Goal: Entertainment & Leisure: Browse casually

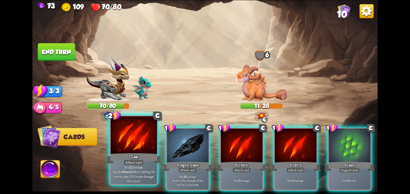
click at [118, 142] on div at bounding box center [133, 135] width 47 height 39
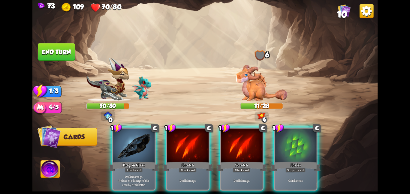
click at [118, 142] on div "1 C Dragon Glass Attack card Deal 10 damage. Reduce the damage of this card by …" at bounding box center [239, 151] width 276 height 86
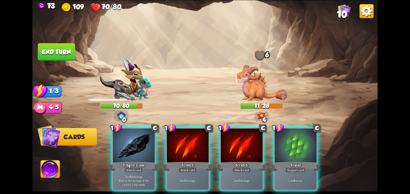
click at [118, 142] on div at bounding box center [134, 145] width 42 height 35
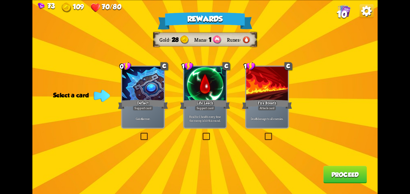
click at [138, 106] on div "Support card" at bounding box center [143, 108] width 20 height 5
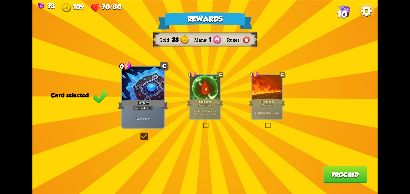
click at [346, 178] on button "Proceed" at bounding box center [345, 174] width 44 height 17
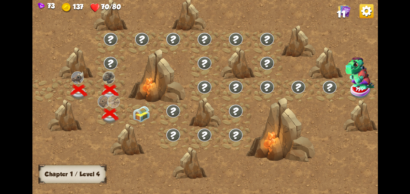
click at [140, 116] on img at bounding box center [141, 114] width 17 height 16
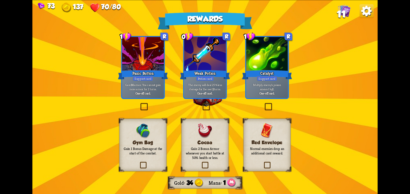
click at [253, 74] on div "Catalyst" at bounding box center [267, 74] width 50 height 11
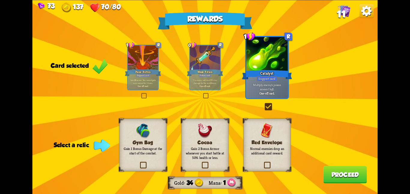
click at [153, 133] on div "Gym Bag Gain 1 Bonus Damage at the start of the combat." at bounding box center [142, 145] width 47 height 53
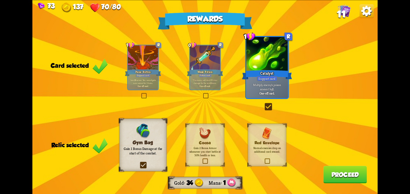
click at [346, 169] on button "Proceed" at bounding box center [345, 174] width 44 height 17
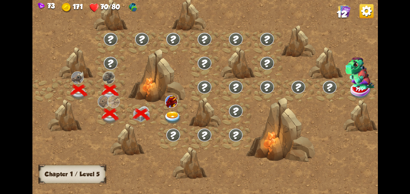
click at [167, 109] on div at bounding box center [173, 114] width 31 height 24
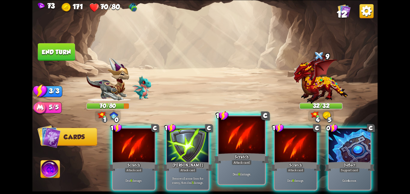
click at [247, 147] on div at bounding box center [241, 135] width 47 height 39
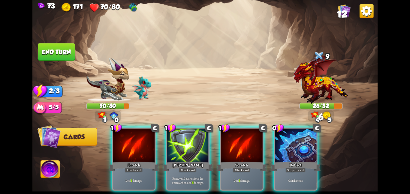
click at [247, 147] on div at bounding box center [242, 145] width 42 height 35
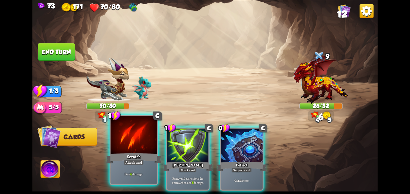
click at [134, 142] on div at bounding box center [133, 135] width 47 height 39
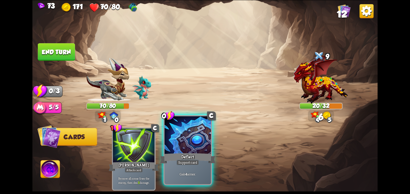
click at [188, 155] on div "Deflect" at bounding box center [188, 158] width 56 height 12
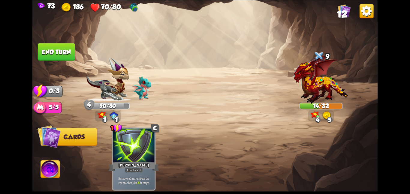
click at [43, 171] on img at bounding box center [50, 171] width 19 height 20
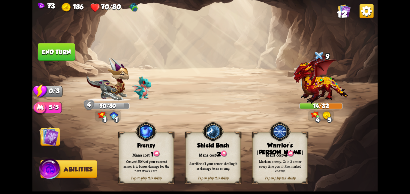
click at [46, 148] on img at bounding box center [204, 97] width 345 height 194
click at [46, 145] on img at bounding box center [49, 137] width 20 height 20
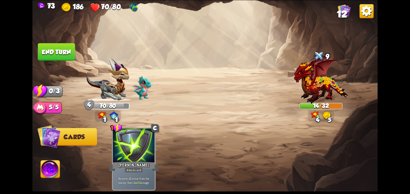
click at [45, 166] on img at bounding box center [50, 171] width 19 height 20
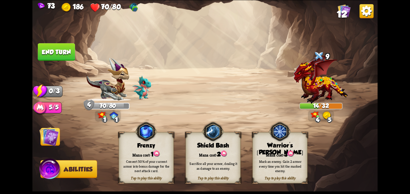
click at [207, 149] on div "Tap to play this ability Shield Bash Mana cost: 2 Sacrifice all your armor, dea…" at bounding box center [212, 157] width 55 height 51
click at [44, 137] on img at bounding box center [49, 137] width 20 height 20
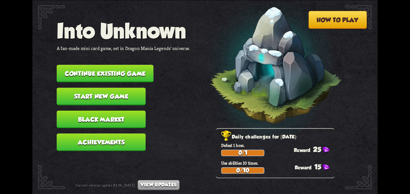
click at [74, 65] on button "Continue existing game" at bounding box center [105, 73] width 97 height 17
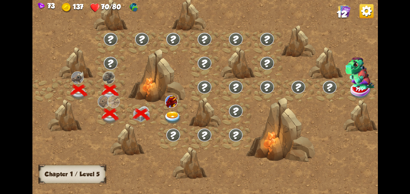
click at [175, 117] on img at bounding box center [172, 117] width 17 height 13
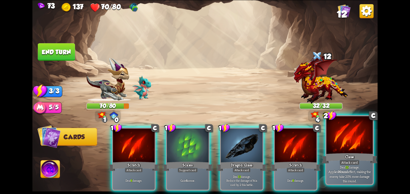
click at [334, 148] on div at bounding box center [349, 135] width 47 height 39
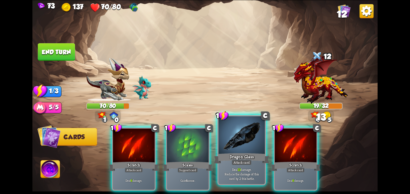
click at [261, 149] on div at bounding box center [241, 135] width 47 height 39
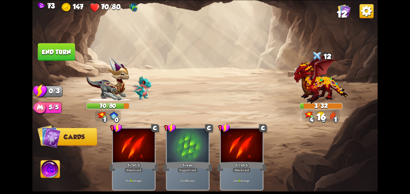
click at [63, 53] on button "End turn" at bounding box center [56, 51] width 37 height 17
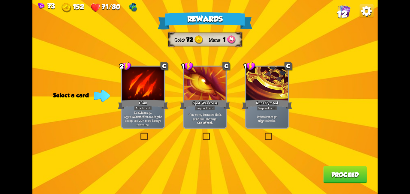
click at [123, 83] on div at bounding box center [143, 84] width 42 height 35
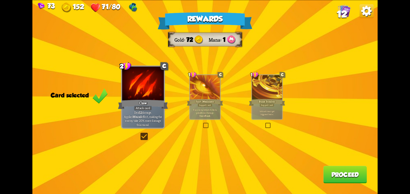
click at [334, 181] on button "Proceed" at bounding box center [345, 174] width 44 height 17
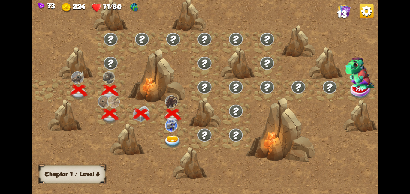
click at [168, 135] on img at bounding box center [172, 141] width 17 height 13
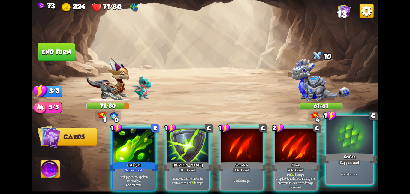
click at [330, 154] on div "Scales" at bounding box center [350, 158] width 56 height 12
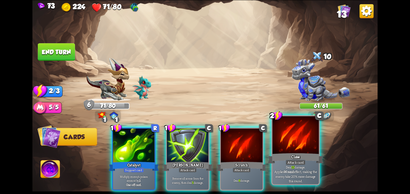
click at [294, 147] on div at bounding box center [295, 135] width 47 height 39
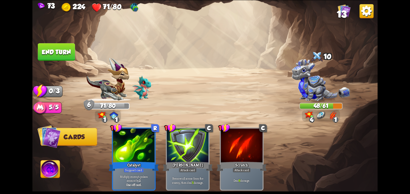
click at [72, 46] on button "End turn" at bounding box center [56, 51] width 37 height 17
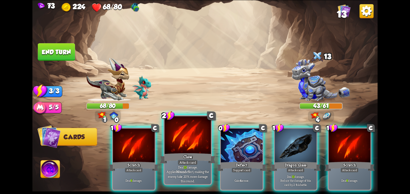
click at [170, 147] on div at bounding box center [187, 135] width 47 height 39
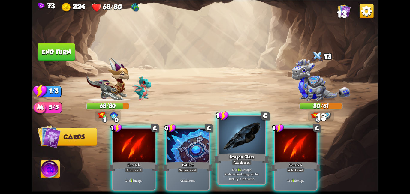
click at [263, 158] on div "Dragon Glass" at bounding box center [242, 158] width 56 height 12
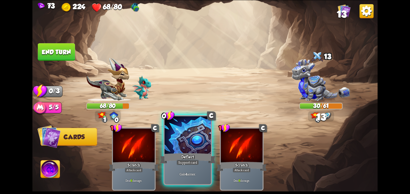
click at [195, 152] on div "Deflect" at bounding box center [188, 158] width 56 height 12
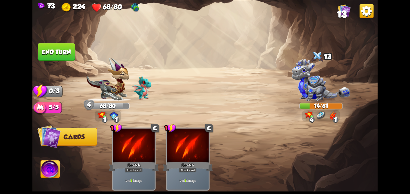
click at [61, 55] on button "End turn" at bounding box center [56, 51] width 37 height 17
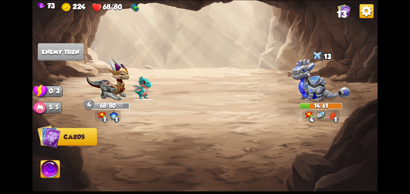
click at [51, 170] on img at bounding box center [50, 171] width 19 height 20
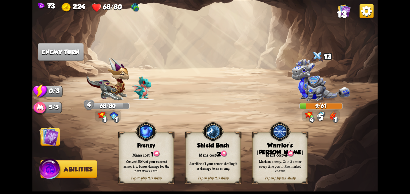
click at [196, 157] on div "Sacrifice all your armor, dealing it as damage to an enemy." at bounding box center [213, 166] width 55 height 22
click at [50, 143] on img at bounding box center [49, 137] width 20 height 20
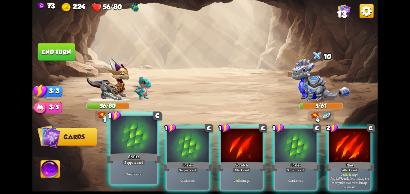
click at [137, 141] on div at bounding box center [133, 135] width 47 height 39
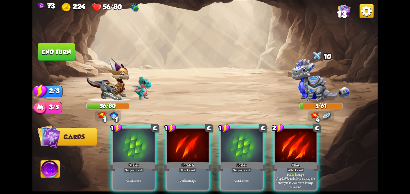
click at [137, 141] on div at bounding box center [134, 145] width 42 height 35
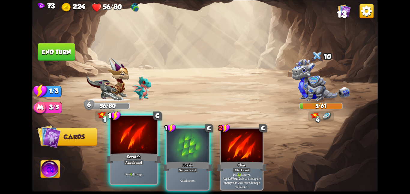
click at [140, 140] on div at bounding box center [133, 135] width 47 height 39
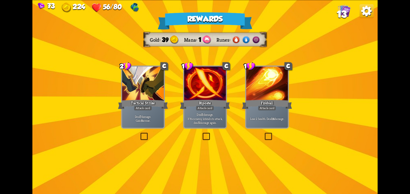
click at [196, 116] on p "Deal 5 damage. If the enemy intends to attack, deal 5 damage again." at bounding box center [205, 118] width 40 height 12
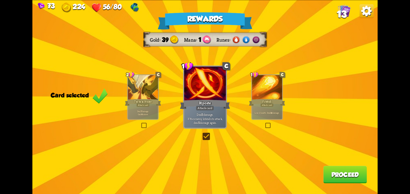
click at [341, 175] on button "Proceed" at bounding box center [345, 174] width 44 height 17
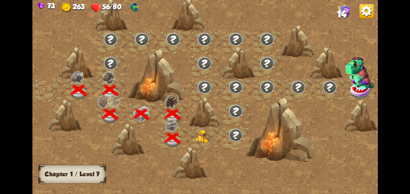
click at [203, 137] on img at bounding box center [203, 136] width 17 height 13
click at [193, 136] on div at bounding box center [204, 138] width 31 height 24
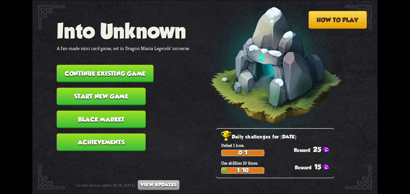
click at [73, 65] on button "Continue existing game" at bounding box center [105, 73] width 97 height 17
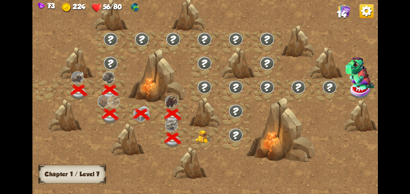
click at [191, 133] on div at bounding box center [204, 138] width 31 height 24
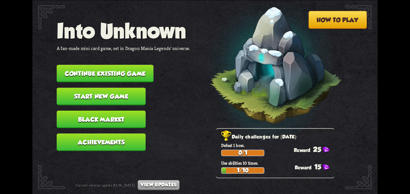
click at [97, 65] on button "Continue existing game" at bounding box center [105, 73] width 97 height 17
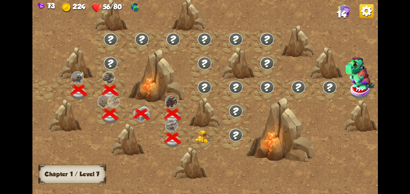
click at [206, 128] on div at bounding box center [204, 138] width 31 height 24
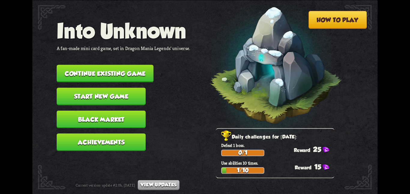
click at [128, 70] on button "Continue existing game" at bounding box center [105, 73] width 97 height 17
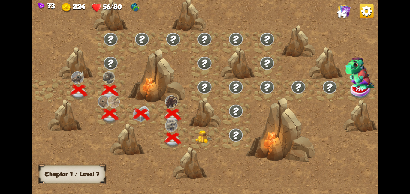
click at [213, 140] on div at bounding box center [204, 138] width 31 height 24
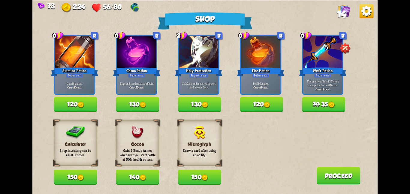
click at [76, 171] on button "150" at bounding box center [75, 177] width 43 height 15
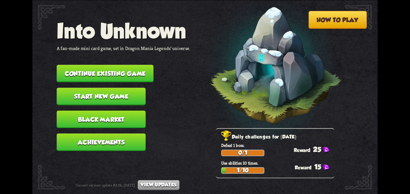
click at [110, 68] on button "Continue existing game" at bounding box center [105, 73] width 97 height 17
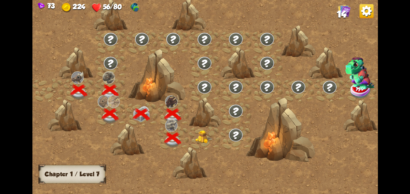
click at [191, 134] on div at bounding box center [204, 138] width 31 height 24
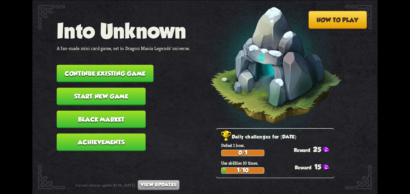
click at [96, 65] on button "Continue existing game" at bounding box center [105, 73] width 97 height 17
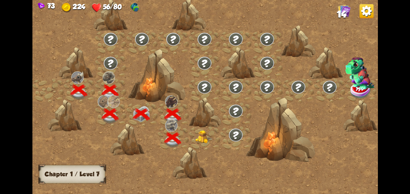
click at [190, 131] on div at bounding box center [204, 138] width 31 height 24
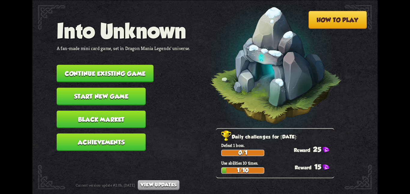
click at [129, 69] on button "Continue existing game" at bounding box center [105, 73] width 97 height 17
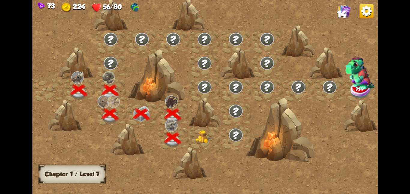
click at [204, 136] on img at bounding box center [203, 136] width 17 height 13
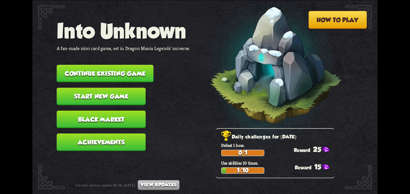
click at [108, 67] on button "Continue existing game" at bounding box center [105, 73] width 97 height 17
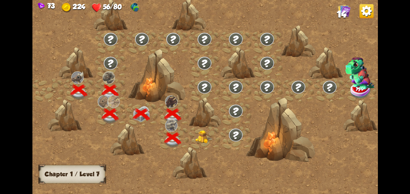
click at [191, 130] on div at bounding box center [204, 138] width 31 height 24
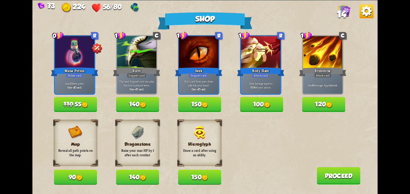
click at [128, 170] on div "Dragonstone Raise your max HP by 1 after each combat. 140" at bounding box center [137, 152] width 43 height 65
click at [150, 176] on button "140" at bounding box center [137, 177] width 43 height 15
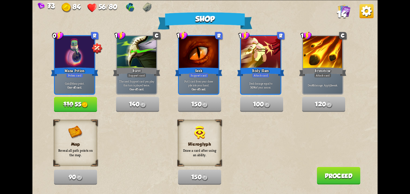
click at [317, 175] on button "Proceed" at bounding box center [339, 175] width 44 height 17
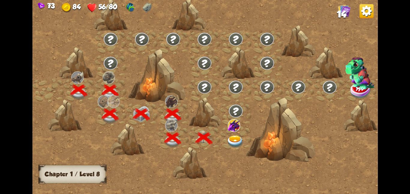
click at [222, 130] on div at bounding box center [235, 138] width 31 height 24
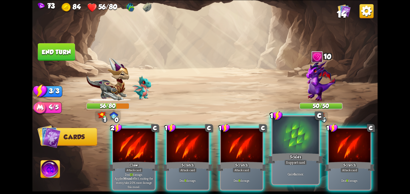
click at [306, 138] on div at bounding box center [295, 135] width 47 height 39
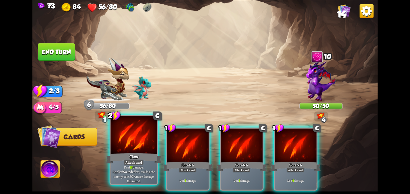
click at [140, 139] on div at bounding box center [133, 135] width 47 height 39
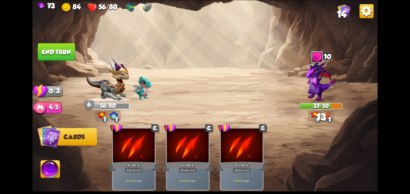
click at [62, 57] on button "End turn" at bounding box center [56, 51] width 37 height 17
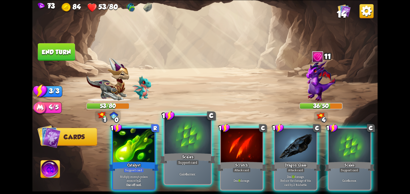
click at [187, 140] on div at bounding box center [187, 135] width 47 height 39
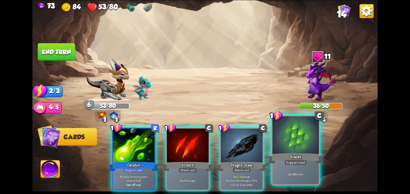
click at [282, 135] on div at bounding box center [295, 135] width 47 height 39
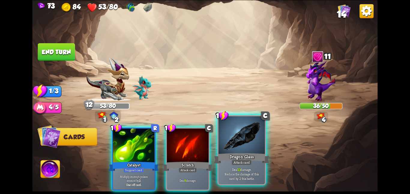
click at [236, 146] on div at bounding box center [241, 135] width 47 height 39
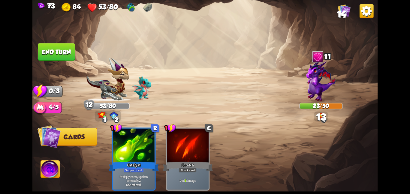
click at [62, 55] on button "End turn" at bounding box center [56, 51] width 37 height 17
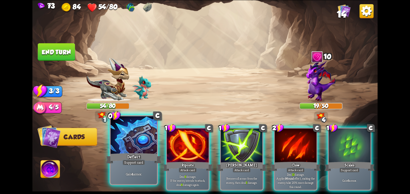
click at [119, 165] on div "Gain 4 armor." at bounding box center [133, 174] width 47 height 20
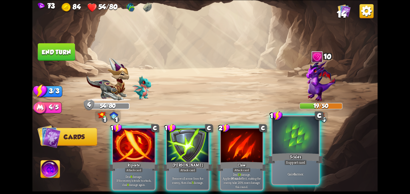
click at [304, 173] on p "Gain 6 armor." at bounding box center [296, 174] width 44 height 5
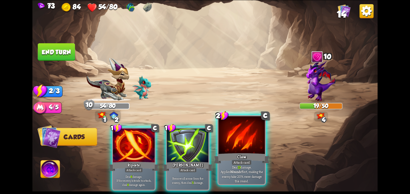
click at [252, 148] on div at bounding box center [241, 135] width 47 height 39
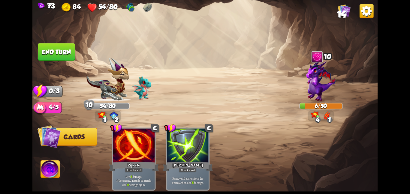
click at [53, 173] on img at bounding box center [50, 171] width 19 height 20
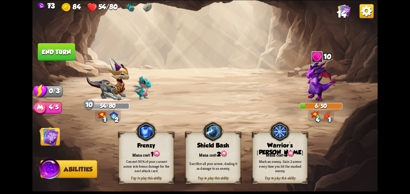
click at [224, 170] on div "Sacrifice all your armor, dealing it as damage to an enemy." at bounding box center [213, 165] width 50 height 9
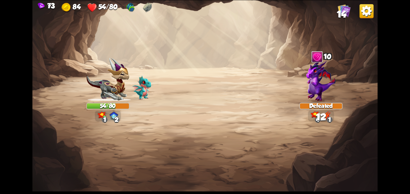
click at [41, 138] on img at bounding box center [204, 97] width 345 height 194
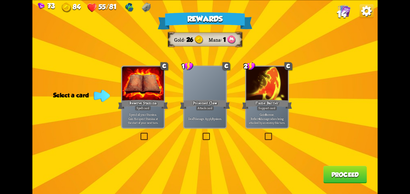
click at [202, 112] on div "Deal 7 damage. Apply 3 poison." at bounding box center [205, 119] width 42 height 18
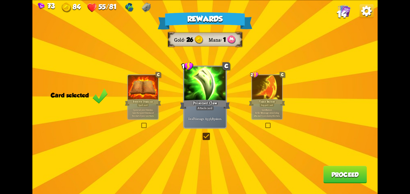
click at [328, 166] on div "Rewards Gold 26 Mana 1 Card selected C Reserve Stamina Spell card Spend all you…" at bounding box center [204, 97] width 345 height 194
click at [328, 168] on button "Proceed" at bounding box center [345, 174] width 44 height 17
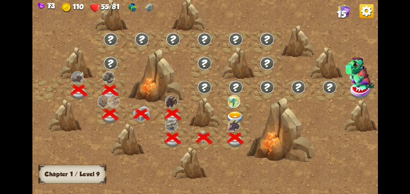
click at [235, 110] on div at bounding box center [235, 114] width 31 height 24
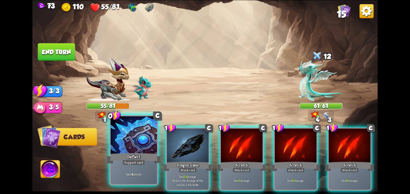
click at [151, 134] on div at bounding box center [133, 135] width 47 height 39
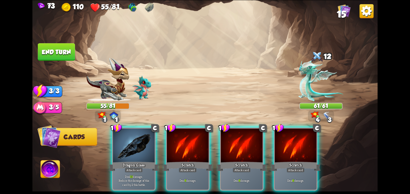
click at [151, 134] on div at bounding box center [134, 145] width 42 height 35
click at [167, 134] on div at bounding box center [188, 145] width 42 height 35
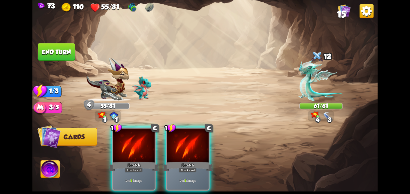
click at [151, 134] on div at bounding box center [134, 145] width 42 height 35
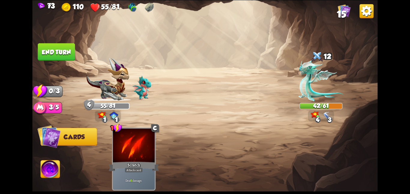
click at [56, 52] on button "End turn" at bounding box center [56, 51] width 37 height 17
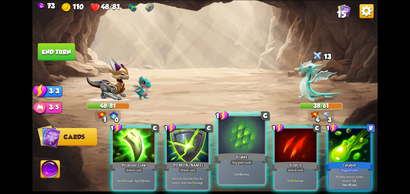
click at [243, 136] on div at bounding box center [241, 135] width 47 height 39
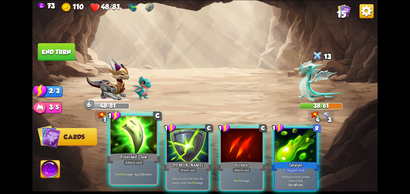
click at [134, 147] on div at bounding box center [133, 135] width 47 height 39
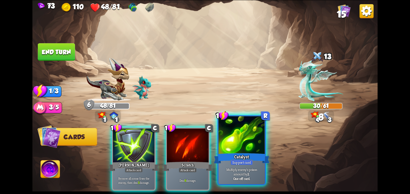
click at [232, 151] on div at bounding box center [241, 135] width 47 height 39
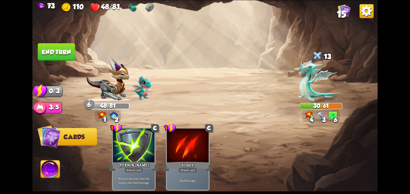
click at [71, 53] on button "End turn" at bounding box center [56, 51] width 37 height 17
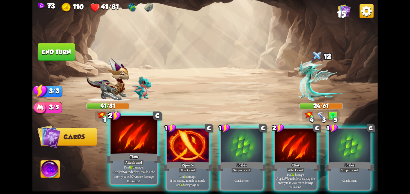
click at [138, 140] on div at bounding box center [133, 135] width 47 height 39
click at [167, 140] on div at bounding box center [188, 145] width 42 height 35
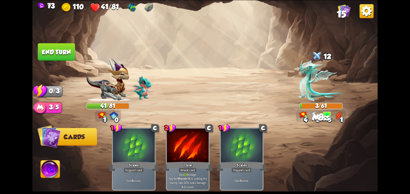
click at [57, 49] on button "End turn" at bounding box center [56, 51] width 37 height 17
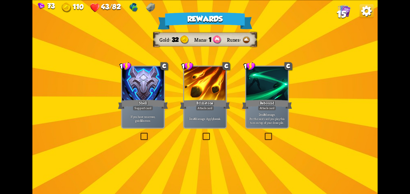
click at [206, 111] on div "Deal 6 damage. Apply 1 weak." at bounding box center [205, 119] width 42 height 18
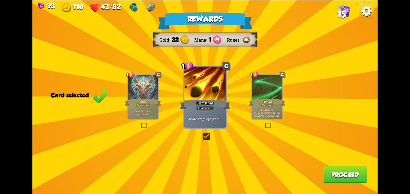
click at [338, 175] on button "Proceed" at bounding box center [345, 174] width 44 height 17
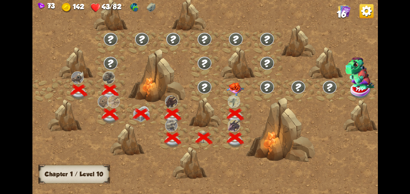
click at [233, 86] on img at bounding box center [235, 89] width 17 height 14
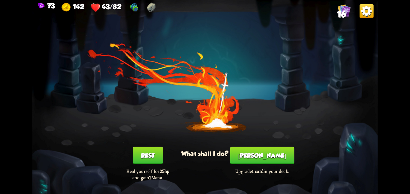
click at [156, 151] on button "Rest" at bounding box center [148, 155] width 30 height 17
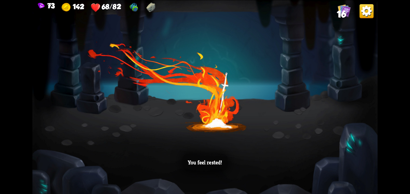
click at [214, 96] on div "You feel rested!" at bounding box center [204, 97] width 345 height 194
click at [236, 94] on div "You feel rested!" at bounding box center [204, 97] width 345 height 194
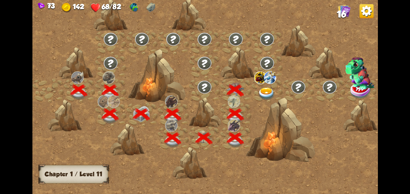
scroll to position [0, 91]
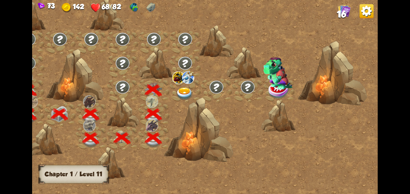
click at [188, 90] on img at bounding box center [184, 93] width 17 height 13
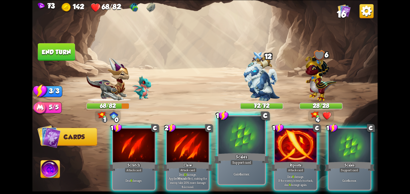
click at [220, 139] on div at bounding box center [241, 135] width 47 height 39
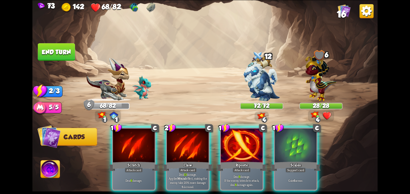
click at [272, 147] on div "1 C Scratch Attack card Deal 6 damage. 2 C Claw Attack card Deal 13 damage. App…" at bounding box center [239, 151] width 276 height 86
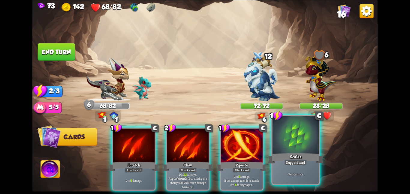
click at [275, 147] on div at bounding box center [295, 135] width 47 height 39
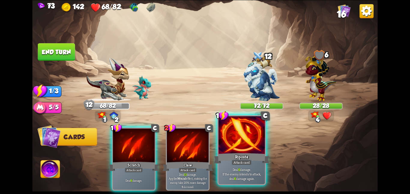
click at [246, 145] on div at bounding box center [241, 135] width 47 height 39
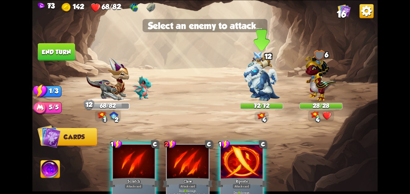
click at [257, 98] on img at bounding box center [262, 78] width 36 height 45
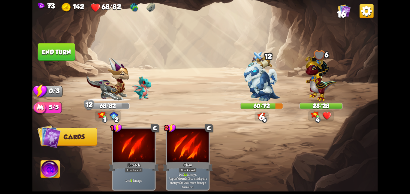
click at [51, 53] on button "End turn" at bounding box center [56, 51] width 37 height 17
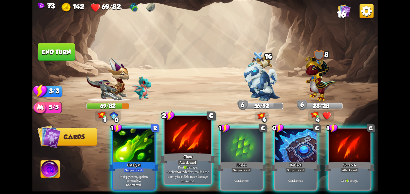
click at [186, 139] on div at bounding box center [187, 135] width 47 height 39
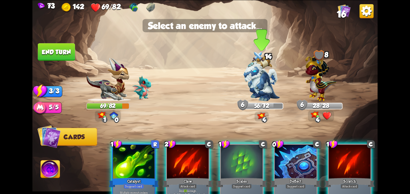
click at [247, 85] on img at bounding box center [262, 78] width 36 height 45
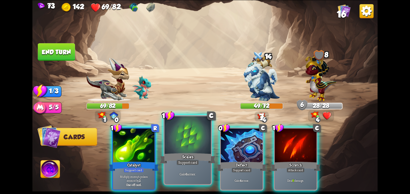
click at [192, 141] on div at bounding box center [187, 135] width 47 height 39
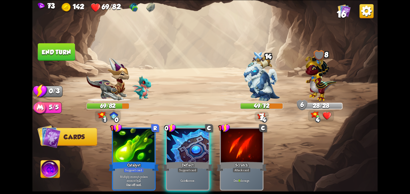
click at [192, 141] on div at bounding box center [188, 145] width 42 height 35
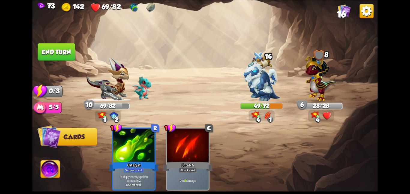
click at [64, 51] on button "End turn" at bounding box center [56, 51] width 37 height 17
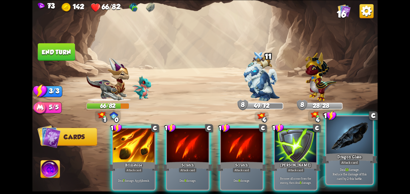
click at [357, 149] on div at bounding box center [349, 135] width 47 height 39
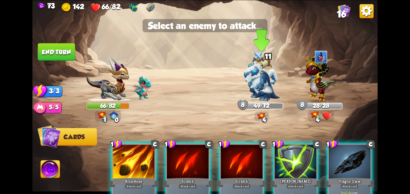
click at [265, 79] on img at bounding box center [262, 78] width 36 height 45
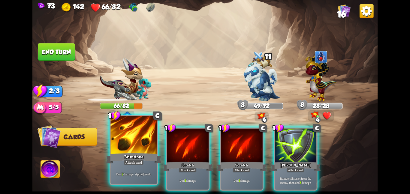
click at [139, 143] on div at bounding box center [133, 135] width 47 height 39
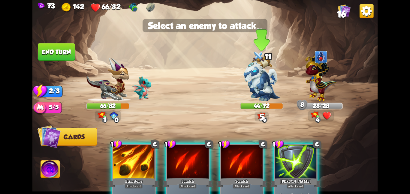
click at [277, 74] on img at bounding box center [262, 78] width 36 height 45
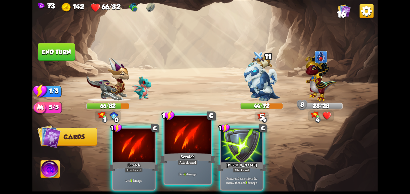
click at [188, 141] on div at bounding box center [187, 135] width 47 height 39
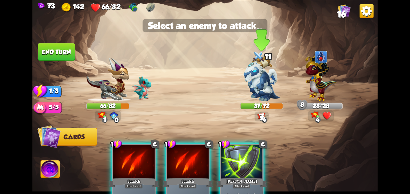
click at [257, 79] on img at bounding box center [262, 78] width 36 height 45
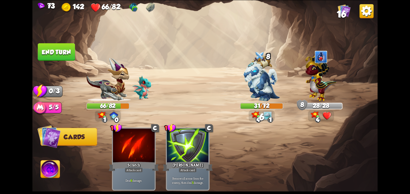
click at [61, 47] on button "End turn" at bounding box center [56, 51] width 37 height 17
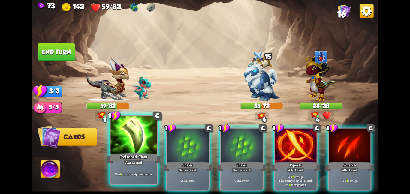
click at [142, 141] on div at bounding box center [133, 135] width 47 height 39
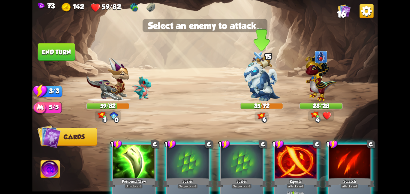
click at [253, 79] on img at bounding box center [262, 78] width 36 height 45
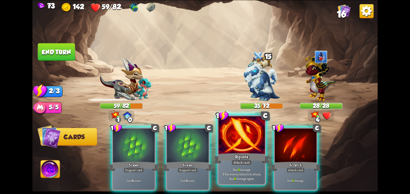
click at [243, 141] on div at bounding box center [241, 135] width 47 height 39
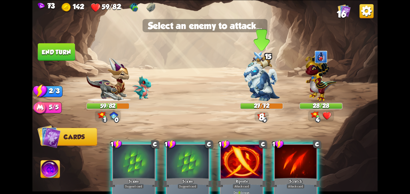
click at [261, 48] on img at bounding box center [204, 97] width 345 height 194
click at [258, 66] on img at bounding box center [262, 78] width 36 height 45
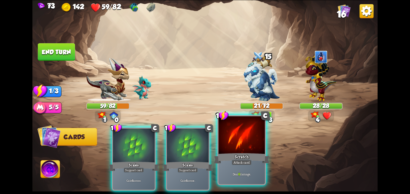
click at [247, 129] on div at bounding box center [241, 135] width 47 height 39
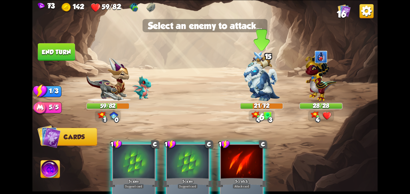
click at [261, 83] on img at bounding box center [262, 78] width 36 height 45
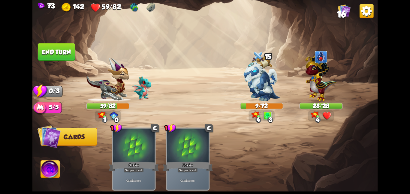
click at [64, 50] on button "End turn" at bounding box center [56, 51] width 37 height 17
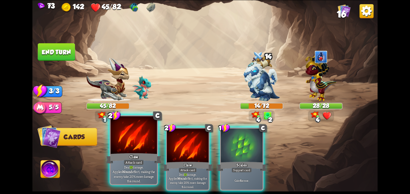
click at [145, 146] on div at bounding box center [133, 135] width 47 height 39
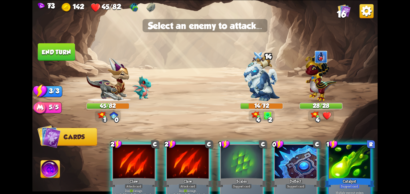
click at [250, 98] on img at bounding box center [262, 78] width 36 height 45
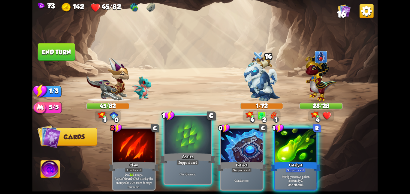
click at [184, 149] on div at bounding box center [187, 135] width 47 height 39
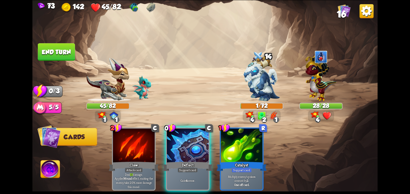
click at [184, 149] on div at bounding box center [188, 145] width 42 height 35
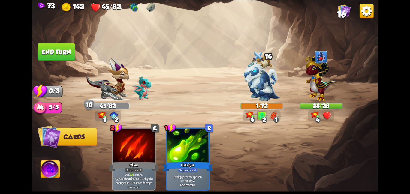
click at [59, 51] on button "End turn" at bounding box center [56, 51] width 37 height 17
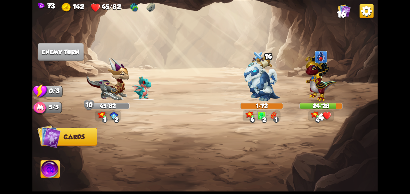
click at [52, 173] on img at bounding box center [50, 171] width 19 height 20
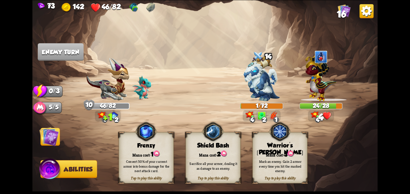
click at [215, 153] on div "Mana cost: 2" at bounding box center [213, 154] width 55 height 8
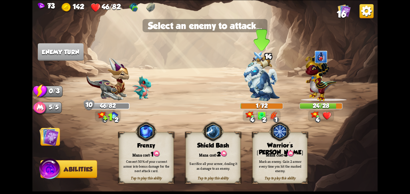
click at [251, 98] on img at bounding box center [262, 78] width 36 height 45
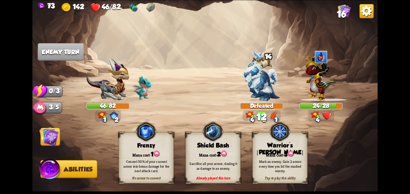
click at [42, 139] on img at bounding box center [49, 137] width 20 height 20
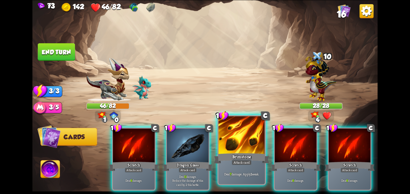
click at [240, 145] on div at bounding box center [241, 135] width 47 height 39
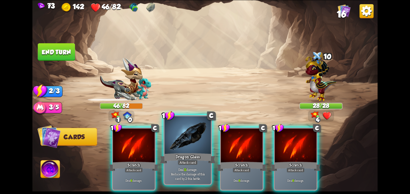
click at [195, 146] on div at bounding box center [187, 135] width 47 height 39
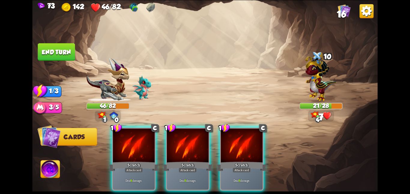
click at [158, 142] on div "1 C Scratch Attack card Deal 6 damage. 1 C Scratch Attack card Deal 6 damage. 1…" at bounding box center [239, 151] width 276 height 86
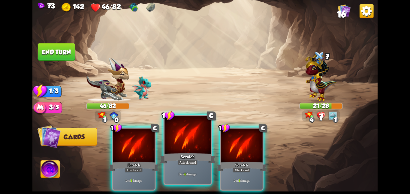
click at [170, 143] on div at bounding box center [187, 135] width 47 height 39
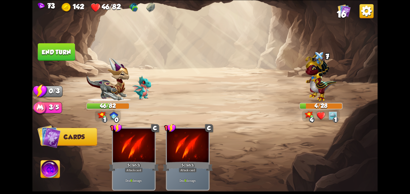
click at [55, 47] on button "End turn" at bounding box center [56, 51] width 37 height 17
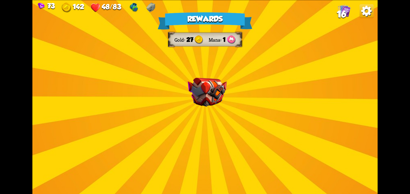
click at [191, 106] on img at bounding box center [207, 92] width 39 height 29
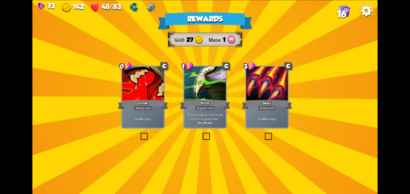
click at [122, 96] on div at bounding box center [143, 84] width 42 height 35
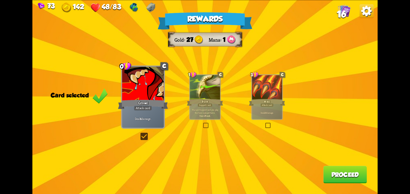
click at [322, 173] on div "Rewards Gold 27 Mana 1 Card selected 0 C Growl Attack card Deal 4 damage. 1 C B…" at bounding box center [204, 97] width 345 height 194
click at [324, 172] on button "Proceed" at bounding box center [345, 174] width 44 height 17
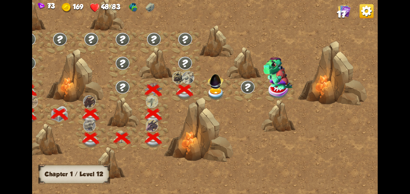
click at [224, 90] on div at bounding box center [216, 91] width 31 height 24
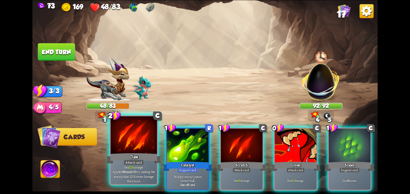
click at [141, 139] on div at bounding box center [133, 135] width 47 height 39
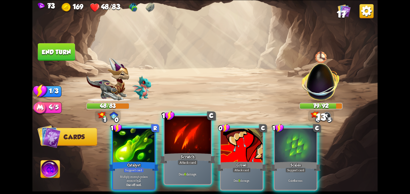
click at [202, 138] on div at bounding box center [187, 135] width 47 height 39
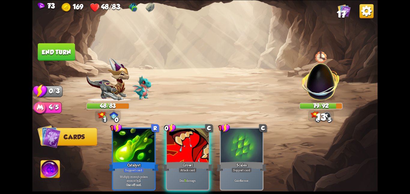
click at [202, 138] on div at bounding box center [188, 145] width 42 height 35
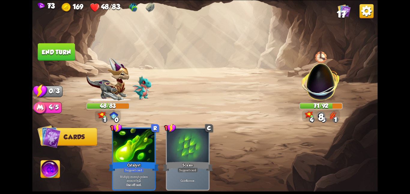
click at [58, 46] on button "End turn" at bounding box center [56, 51] width 37 height 17
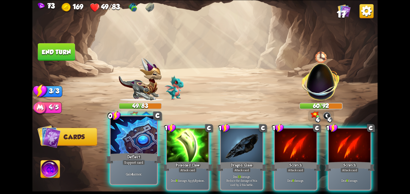
click at [119, 153] on div "Deflect" at bounding box center [134, 158] width 56 height 12
click at [119, 153] on div "0 C Deflect Support card Gain 4 armor. 1 C Poisoned Claw Attack card Deal 8 dam…" at bounding box center [239, 151] width 276 height 86
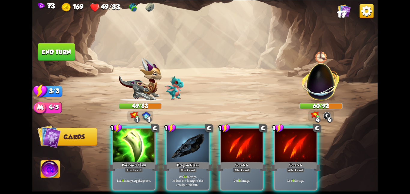
click at [119, 161] on div "Poisoned Claw" at bounding box center [134, 166] width 50 height 11
click at [119, 153] on div "1 C Poisoned Claw Attack card Deal 8 damage. Apply 3 poison. 1 C Dragon Glass A…" at bounding box center [239, 151] width 276 height 86
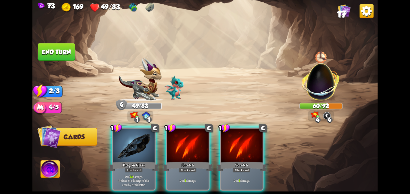
click at [119, 161] on div "Dragon Glass" at bounding box center [134, 166] width 50 height 11
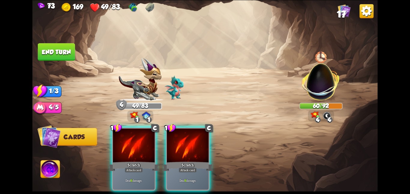
click at [119, 153] on div "1 C Scratch Attack card Deal 6 damage. 1 C Scratch Attack card Deal 6 damage." at bounding box center [239, 151] width 276 height 86
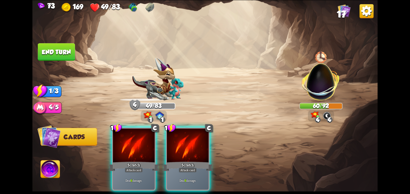
click at [119, 161] on div "Scratch" at bounding box center [134, 166] width 50 height 11
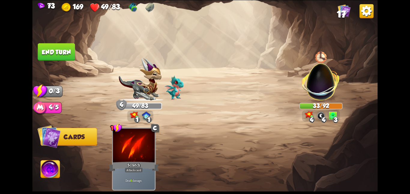
click at [60, 54] on button "End turn" at bounding box center [56, 51] width 37 height 17
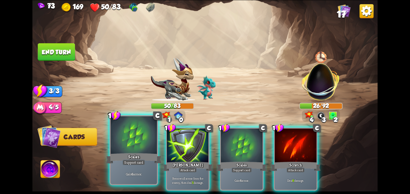
click at [139, 149] on div at bounding box center [133, 135] width 47 height 39
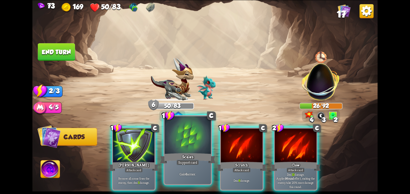
click at [193, 155] on div "Scales" at bounding box center [188, 158] width 56 height 12
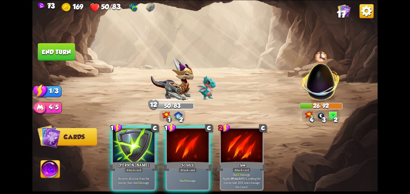
click at [193, 161] on div "Scratch" at bounding box center [188, 166] width 50 height 11
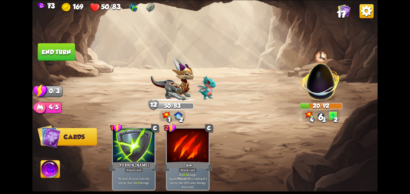
click at [68, 49] on button "End turn" at bounding box center [56, 51] width 37 height 17
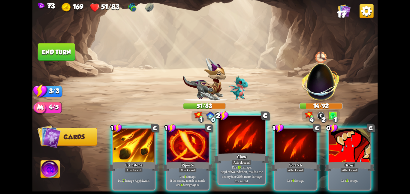
click at [227, 146] on div at bounding box center [241, 135] width 47 height 39
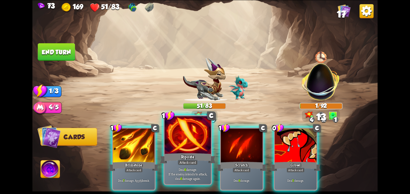
click at [194, 144] on div at bounding box center [187, 135] width 47 height 39
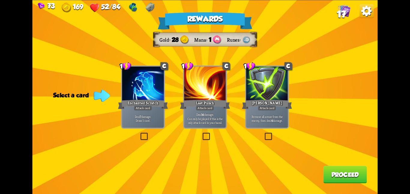
click at [142, 101] on div "Enchanted Scratch" at bounding box center [143, 104] width 50 height 11
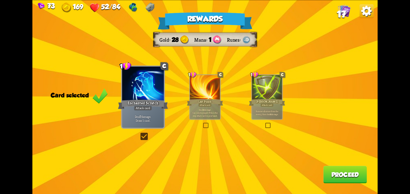
click at [326, 170] on button "Proceed" at bounding box center [345, 174] width 44 height 17
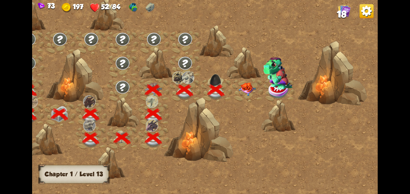
click at [246, 92] on img at bounding box center [246, 89] width 17 height 14
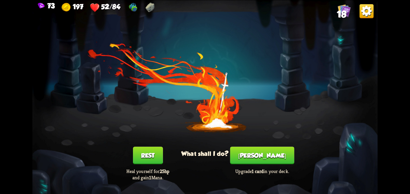
click at [145, 155] on button "Rest" at bounding box center [148, 155] width 30 height 17
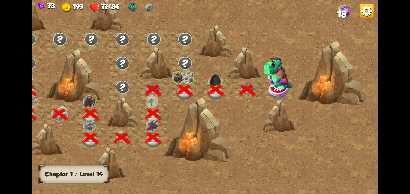
click at [274, 87] on img at bounding box center [277, 73] width 29 height 32
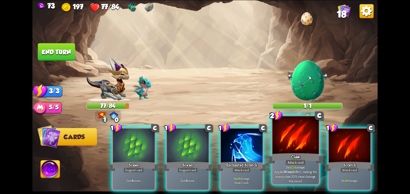
click at [281, 161] on div "Claw" at bounding box center [296, 158] width 56 height 12
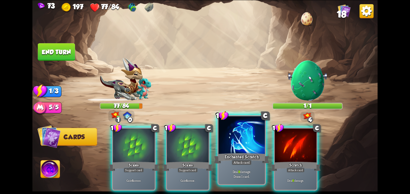
click at [222, 147] on div at bounding box center [241, 135] width 47 height 39
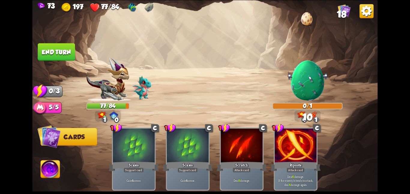
click at [65, 51] on button "End turn" at bounding box center [56, 51] width 37 height 17
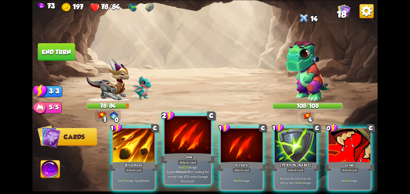
click at [182, 137] on div at bounding box center [187, 135] width 47 height 39
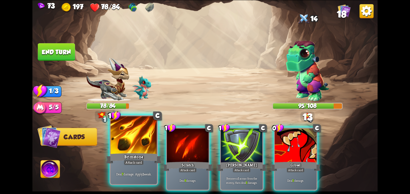
click at [130, 142] on div at bounding box center [133, 135] width 47 height 39
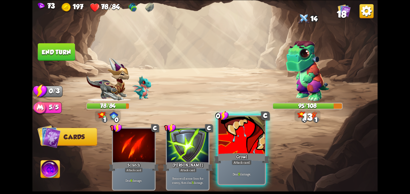
click at [224, 144] on div at bounding box center [241, 135] width 47 height 39
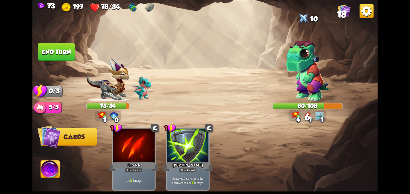
click at [62, 47] on button "End turn" at bounding box center [56, 51] width 37 height 17
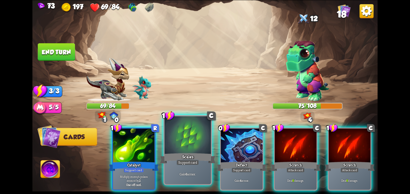
click at [200, 153] on div "Scales" at bounding box center [188, 158] width 56 height 12
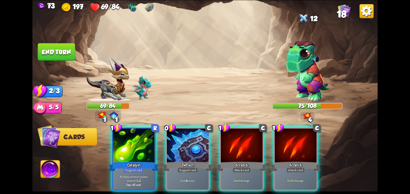
click at [200, 161] on div "Deflect" at bounding box center [188, 166] width 50 height 11
click at [217, 161] on div "Scratch" at bounding box center [242, 166] width 50 height 11
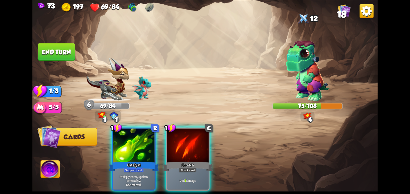
click at [200, 161] on div "Scratch" at bounding box center [188, 166] width 50 height 11
click at [200, 153] on div "1 R Catalyst Support card Multiply enemy's poison amount by 2 . One-off card. 1…" at bounding box center [239, 151] width 276 height 86
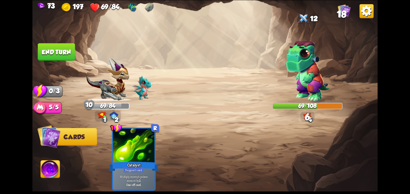
click at [53, 51] on button "End turn" at bounding box center [56, 51] width 37 height 17
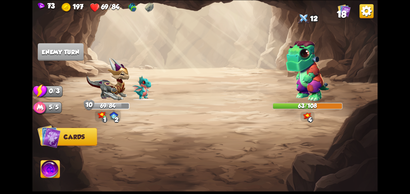
click at [176, 101] on img at bounding box center [204, 97] width 345 height 194
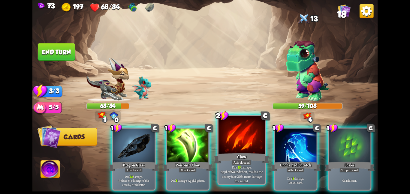
click at [224, 143] on div at bounding box center [241, 135] width 47 height 39
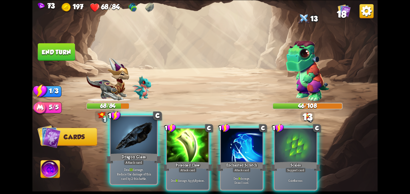
click at [124, 135] on div at bounding box center [133, 135] width 47 height 39
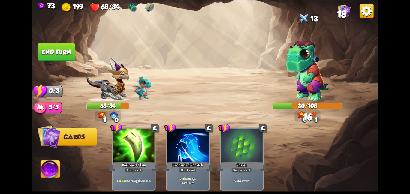
click at [59, 49] on button "End turn" at bounding box center [56, 51] width 37 height 17
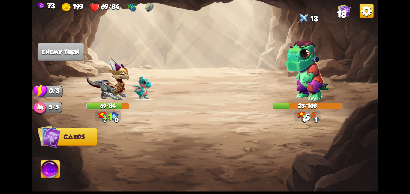
click at [279, 53] on div at bounding box center [307, 64] width 70 height 76
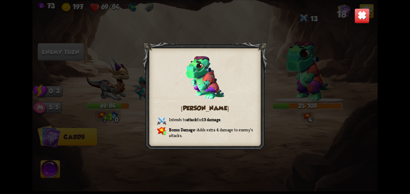
click at [362, 21] on img at bounding box center [361, 15] width 15 height 15
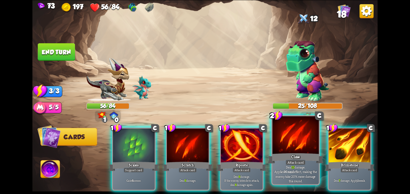
click at [273, 148] on div at bounding box center [295, 135] width 47 height 39
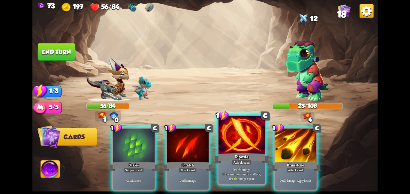
click at [232, 149] on div at bounding box center [241, 135] width 47 height 39
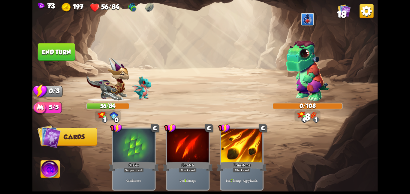
click at [66, 49] on button "End turn" at bounding box center [56, 51] width 37 height 17
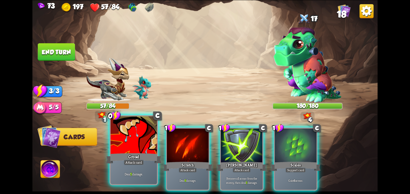
click at [150, 134] on div at bounding box center [133, 135] width 47 height 39
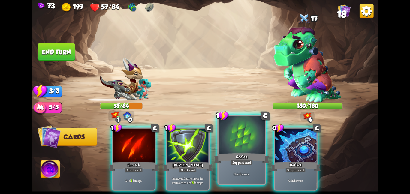
click at [239, 140] on div at bounding box center [241, 135] width 47 height 39
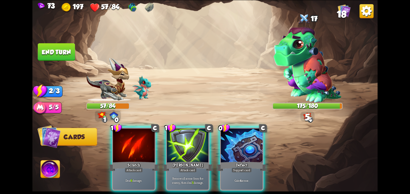
click at [239, 140] on div "1 C Scratch Attack card Deal 6 damage. 1 C [PERSON_NAME] Attack card Remove all…" at bounding box center [239, 151] width 276 height 86
click at [239, 140] on div at bounding box center [242, 145] width 42 height 35
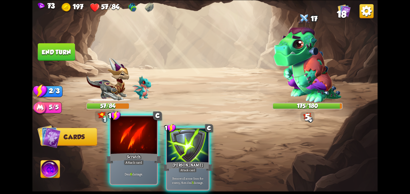
click at [118, 146] on div at bounding box center [133, 135] width 47 height 39
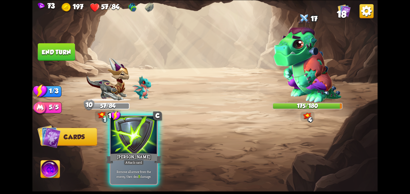
click at [113, 142] on div at bounding box center [133, 135] width 47 height 39
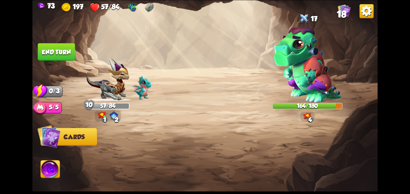
click at [53, 54] on button "End turn" at bounding box center [56, 51] width 37 height 17
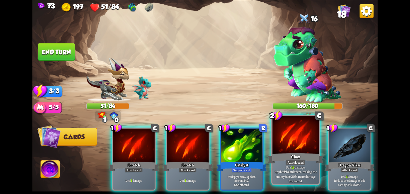
click at [279, 160] on div "Claw" at bounding box center [296, 158] width 56 height 12
click at [279, 160] on div "1 C Scratch Attack card Deal 6 damage. 1 C Scratch Attack card Deal 6 damage. 1…" at bounding box center [239, 151] width 276 height 86
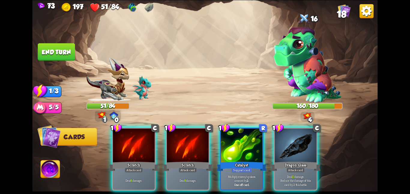
click at [279, 161] on div "Dragon Glass" at bounding box center [295, 166] width 50 height 11
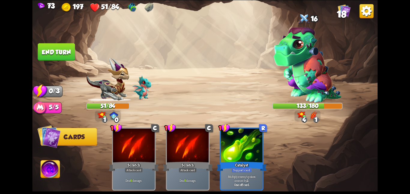
click at [66, 49] on button "End turn" at bounding box center [56, 51] width 37 height 17
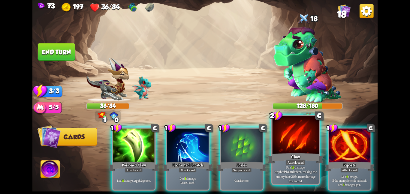
click at [290, 140] on div at bounding box center [295, 135] width 47 height 39
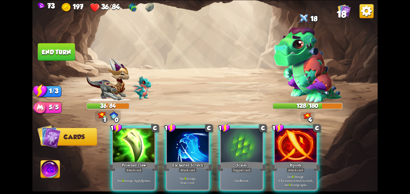
click at [290, 140] on div at bounding box center [296, 145] width 42 height 35
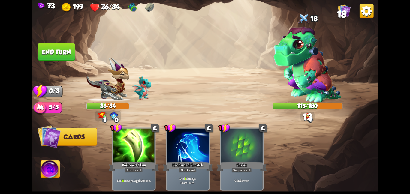
click at [64, 55] on button "End turn" at bounding box center [56, 51] width 37 height 17
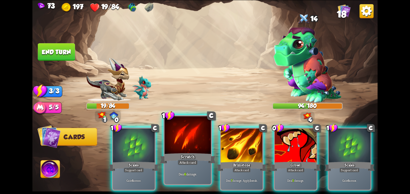
click at [186, 147] on div at bounding box center [187, 135] width 47 height 39
click at [221, 147] on div at bounding box center [242, 145] width 42 height 35
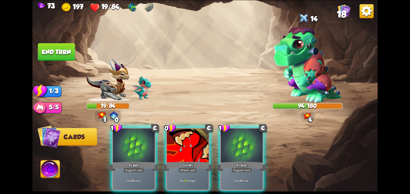
click at [186, 147] on div "1 C Scales Support card Gain 6 armor. 0 C Growl Attack card Deal 5 damage. 1 C …" at bounding box center [239, 151] width 276 height 86
click at [186, 147] on div at bounding box center [188, 145] width 42 height 35
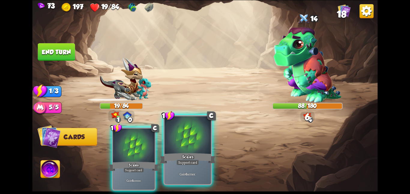
click at [194, 143] on div at bounding box center [187, 135] width 47 height 39
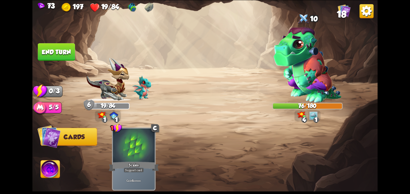
click at [57, 47] on button "End turn" at bounding box center [56, 51] width 37 height 17
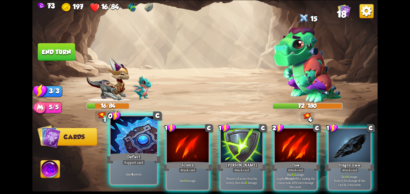
click at [150, 127] on div at bounding box center [133, 135] width 47 height 39
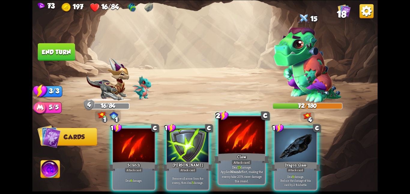
click at [223, 152] on div "Claw" at bounding box center [242, 158] width 56 height 12
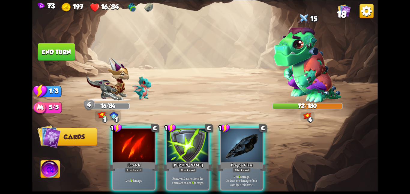
click at [223, 152] on div "1 C Scratch Attack card Deal 6 damage. 1 C [PERSON_NAME] Attack card Remove all…" at bounding box center [239, 151] width 276 height 86
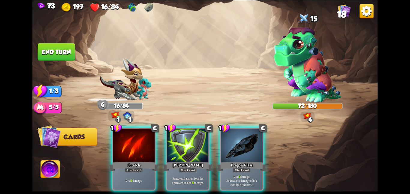
click at [223, 161] on div "Dragon Glass" at bounding box center [242, 166] width 50 height 11
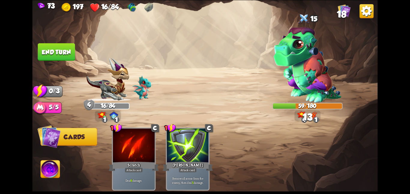
click at [71, 45] on button "End turn" at bounding box center [56, 51] width 37 height 17
